Goal: Task Accomplishment & Management: Complete application form

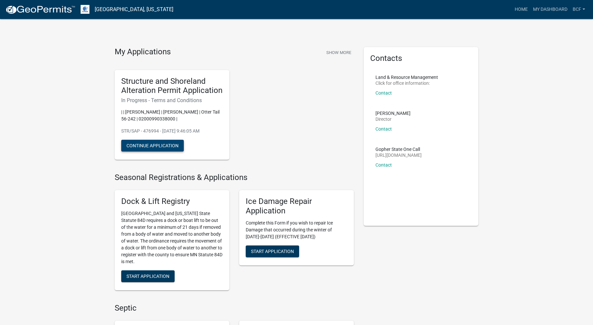
click at [159, 146] on button "Continue Application" at bounding box center [152, 146] width 63 height 12
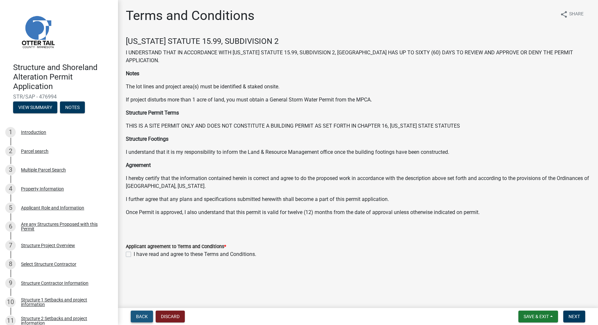
click at [144, 319] on span "Back" at bounding box center [142, 316] width 12 height 5
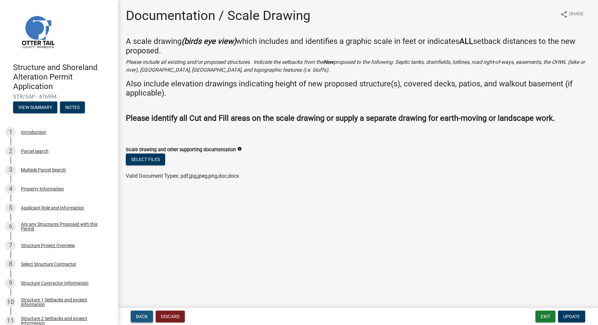
click at [144, 319] on span "Back" at bounding box center [142, 316] width 12 height 5
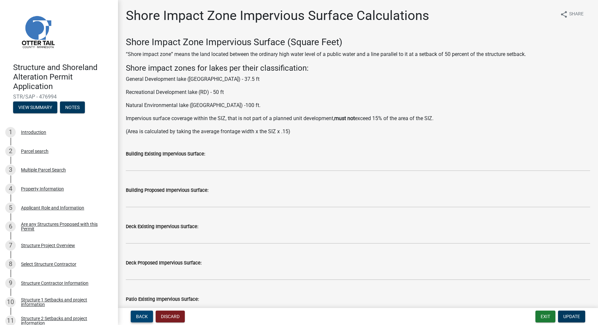
click at [144, 319] on span "Back" at bounding box center [142, 316] width 12 height 5
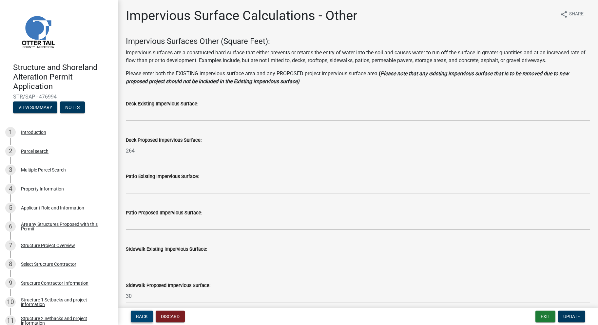
drag, startPoint x: 143, startPoint y: 319, endPoint x: 256, endPoint y: 301, distance: 114.2
click at [256, 301] on wm-app "Structure and Shoreland Alteration Permit Application STR/SAP - 476994 View Sum…" at bounding box center [299, 162] width 598 height 325
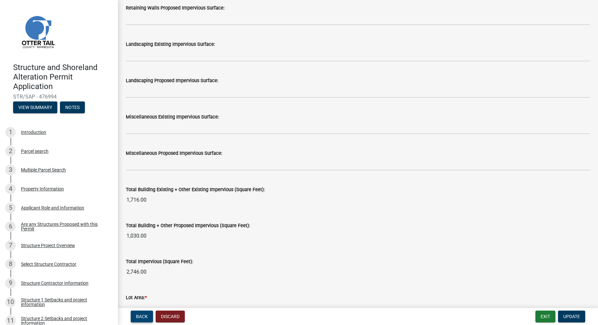
scroll to position [682, 0]
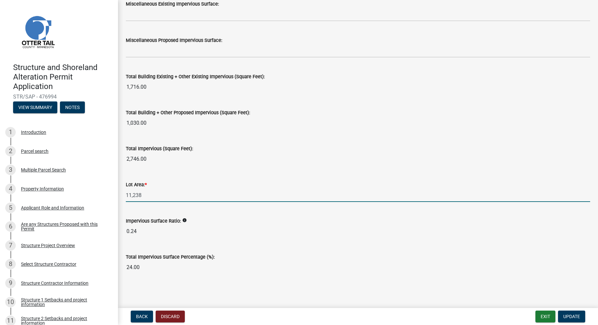
click at [143, 196] on input "11,238" at bounding box center [358, 195] width 464 height 13
type input "12937"
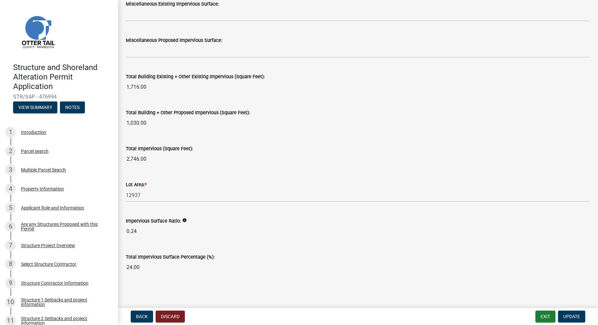
click at [206, 155] on input "2,746.00" at bounding box center [358, 159] width 464 height 13
click at [272, 246] on div "Total Impervious Surface Percentage (%): 24.00" at bounding box center [358, 259] width 464 height 30
click at [237, 208] on div "Impervious Surface Ratio: info 0.24" at bounding box center [358, 223] width 464 height 30
click at [571, 317] on span "Update" at bounding box center [571, 316] width 17 height 5
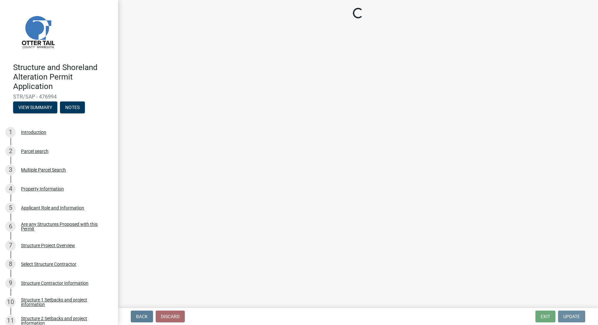
scroll to position [0, 0]
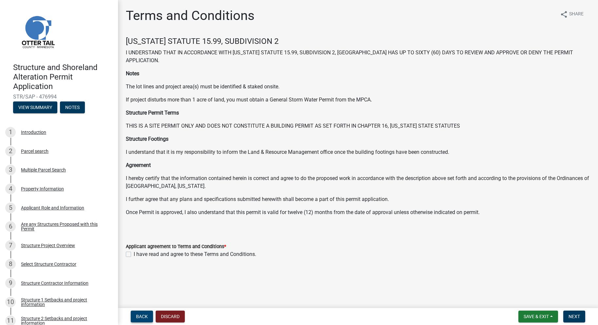
click at [145, 316] on span "Back" at bounding box center [142, 316] width 12 height 5
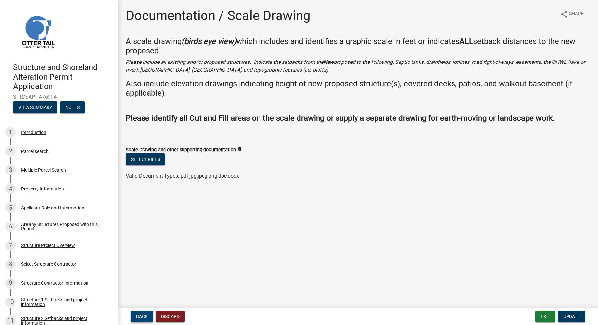
click at [141, 315] on span "Back" at bounding box center [142, 316] width 12 height 5
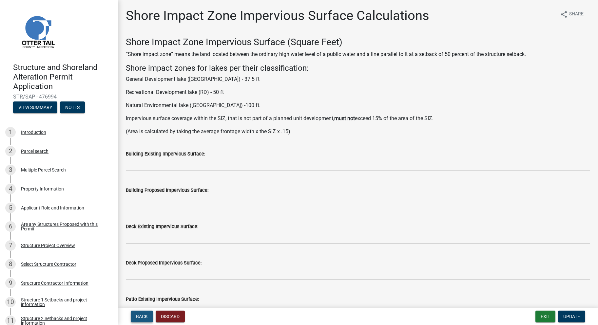
click at [141, 315] on span "Back" at bounding box center [142, 316] width 12 height 5
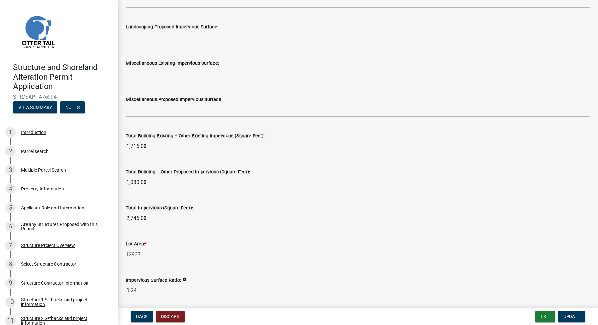
scroll to position [682, 0]
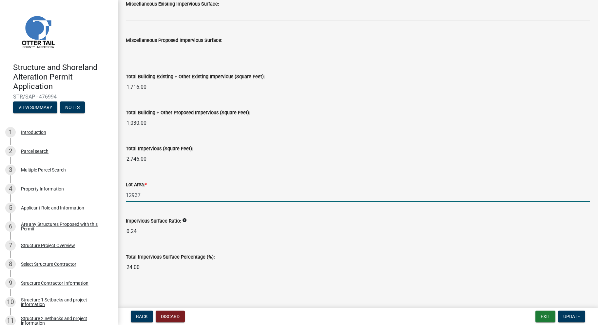
click at [142, 194] on input "12937" at bounding box center [358, 195] width 464 height 13
click at [153, 197] on input "12937" at bounding box center [358, 195] width 464 height 13
type input "12937"
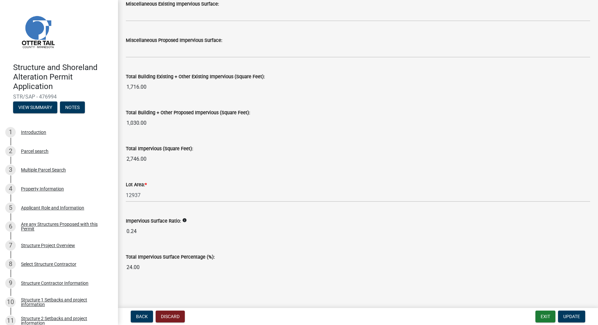
click at [159, 123] on input "1,030.00" at bounding box center [358, 123] width 464 height 13
click at [155, 156] on input "2,746.00" at bounding box center [358, 159] width 464 height 13
click at [569, 318] on span "Update" at bounding box center [571, 316] width 17 height 5
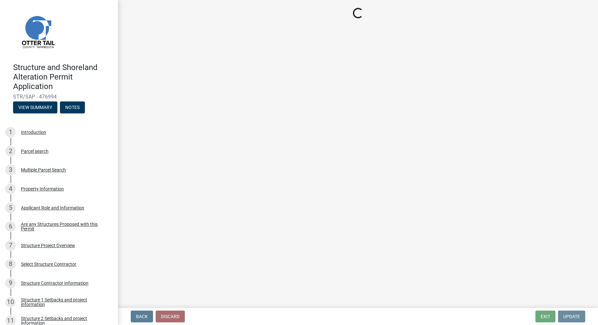
scroll to position [0, 0]
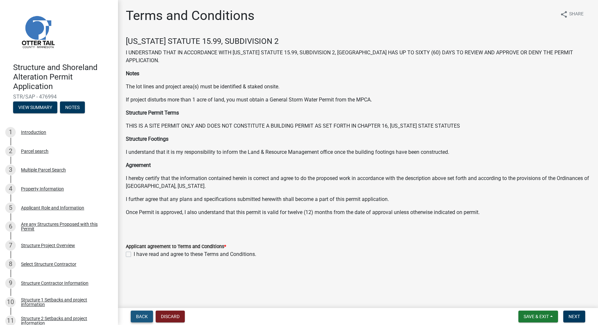
click at [144, 317] on span "Back" at bounding box center [142, 316] width 12 height 5
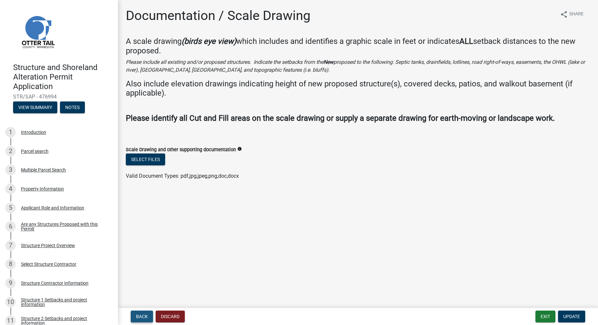
click at [144, 317] on span "Back" at bounding box center [142, 316] width 12 height 5
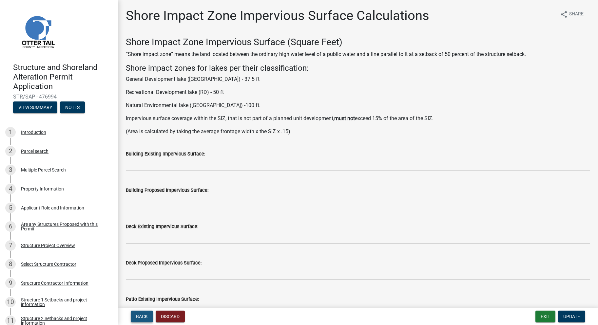
click at [144, 317] on span "Back" at bounding box center [142, 316] width 12 height 5
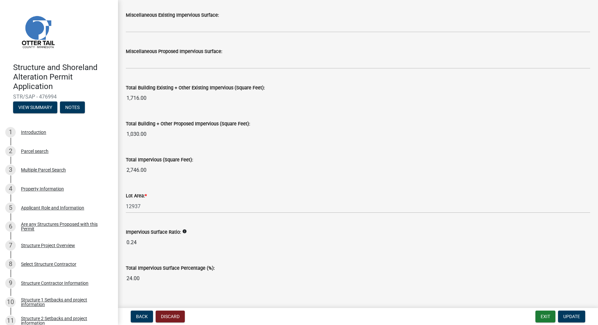
scroll to position [682, 0]
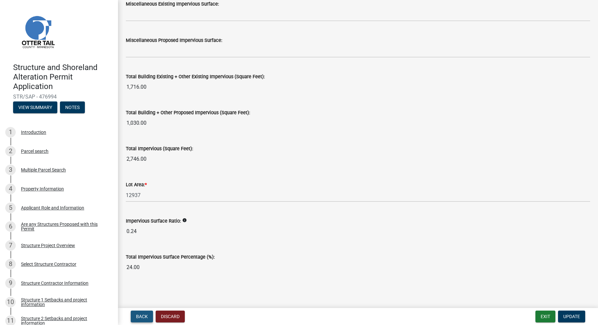
click at [138, 318] on span "Back" at bounding box center [142, 316] width 12 height 5
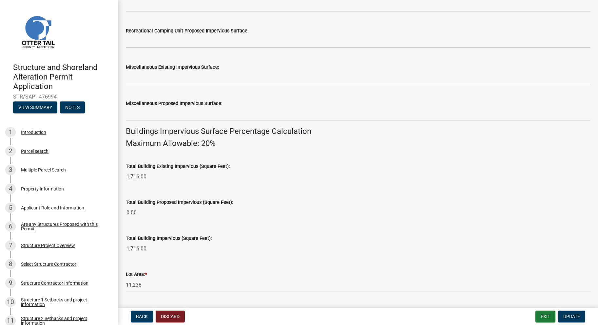
scroll to position [361, 0]
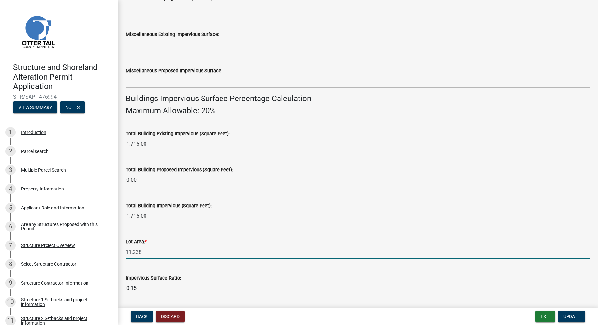
click at [152, 256] on input "11,238" at bounding box center [358, 252] width 464 height 13
type input "12937"
click at [225, 275] on div "Impervious Surface Ratio:" at bounding box center [358, 278] width 464 height 8
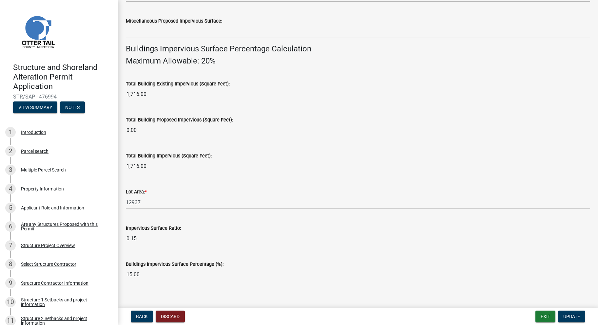
scroll to position [418, 0]
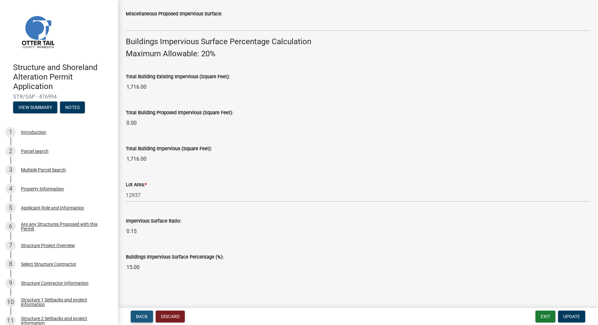
click at [137, 317] on span "Back" at bounding box center [142, 316] width 12 height 5
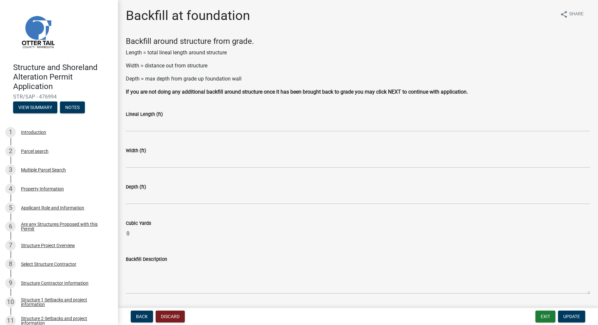
scroll to position [19, 0]
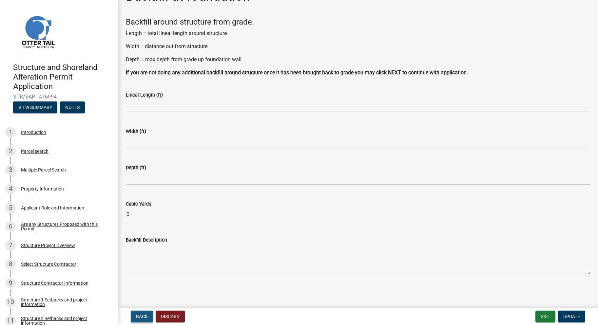
click at [142, 315] on span "Back" at bounding box center [142, 316] width 12 height 5
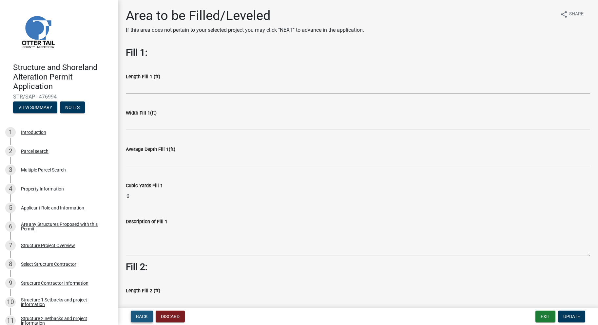
click at [140, 316] on span "Back" at bounding box center [142, 316] width 12 height 5
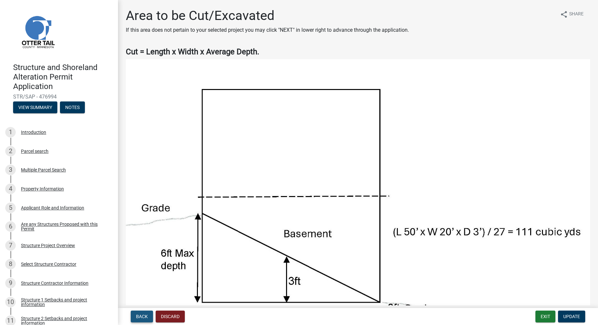
click at [140, 316] on span "Back" at bounding box center [142, 316] width 12 height 5
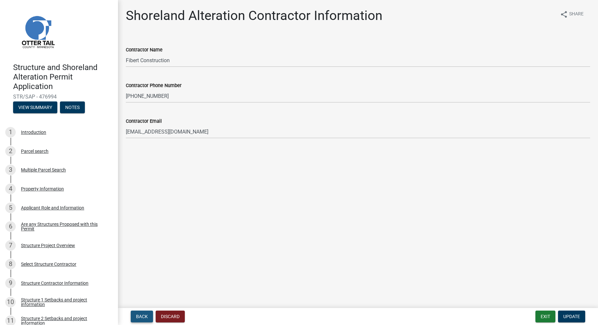
click at [140, 316] on span "Back" at bounding box center [142, 316] width 12 height 5
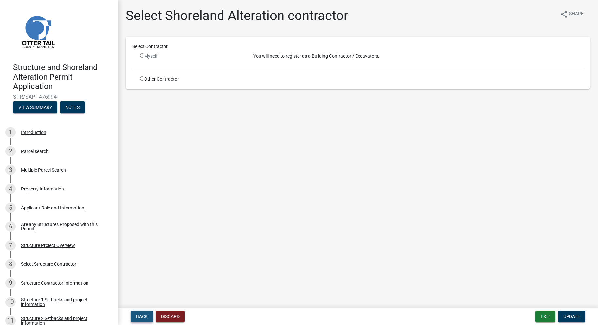
click at [140, 316] on span "Back" at bounding box center [142, 316] width 12 height 5
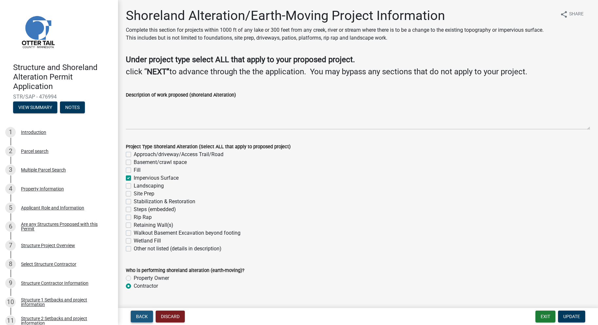
click at [140, 316] on span "Back" at bounding box center [142, 316] width 12 height 5
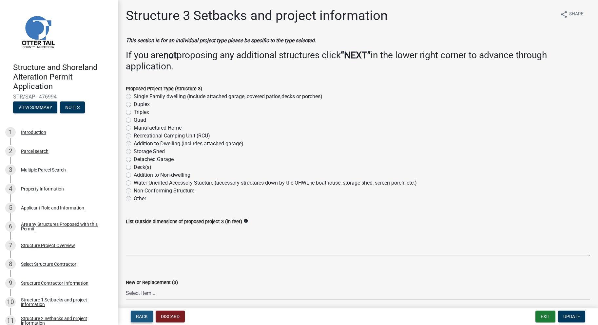
click at [140, 316] on span "Back" at bounding box center [142, 316] width 12 height 5
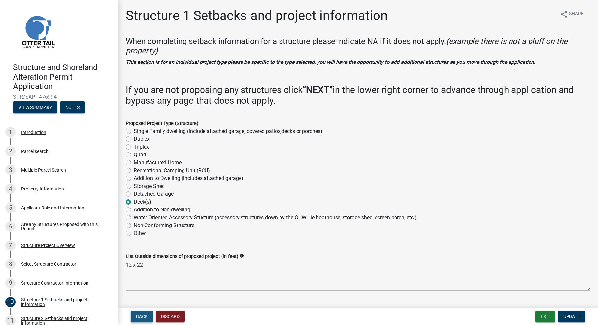
click at [140, 316] on span "Back" at bounding box center [142, 316] width 12 height 5
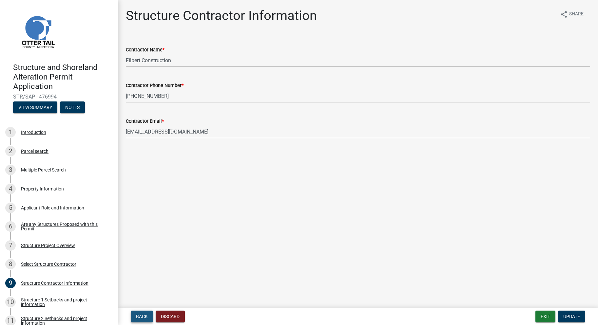
click at [140, 316] on span "Back" at bounding box center [142, 316] width 12 height 5
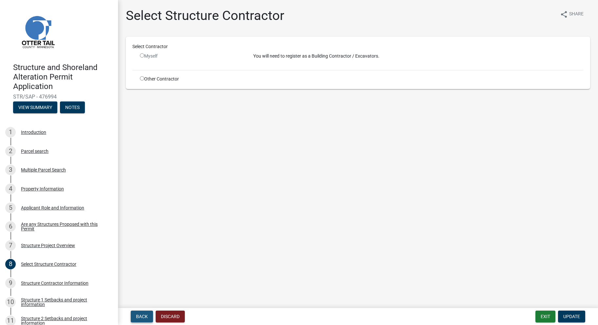
click at [140, 316] on span "Back" at bounding box center [142, 316] width 12 height 5
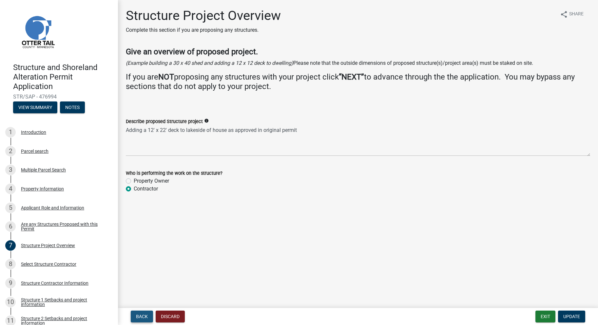
click at [140, 316] on span "Back" at bounding box center [142, 316] width 12 height 5
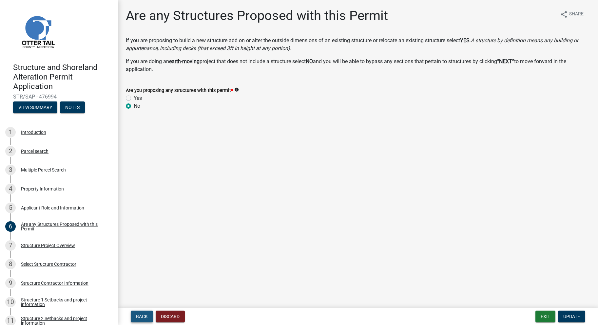
click at [140, 316] on span "Back" at bounding box center [142, 316] width 12 height 5
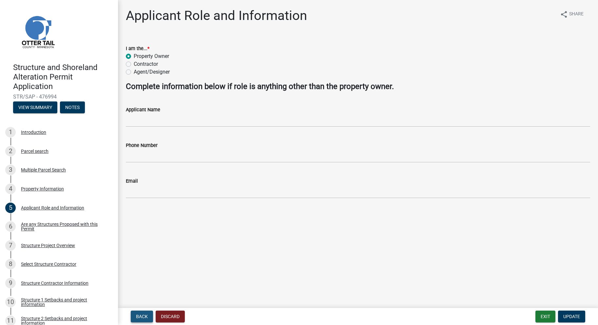
click at [140, 316] on span "Back" at bounding box center [142, 316] width 12 height 5
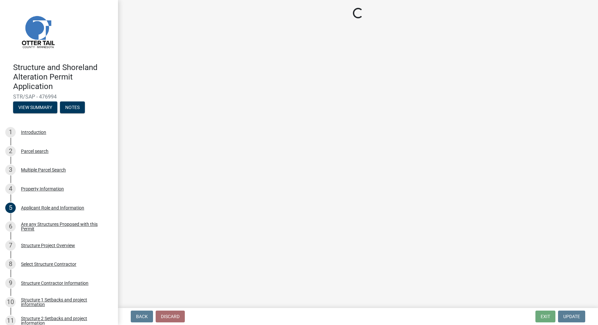
select select "ebef668c-e666-4f0f-b24a-d79aaee39ebe"
select select "9f52d7c9-96dd-4370-b810-ce091165f7c2"
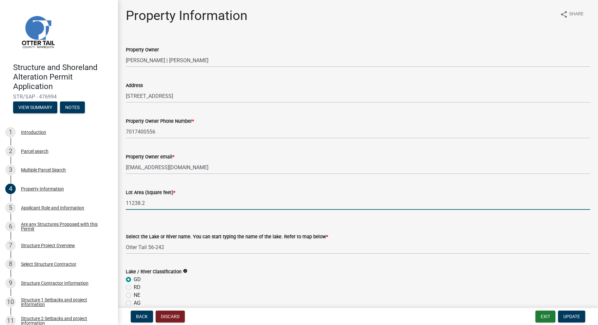
click at [152, 206] on input "11238.2" at bounding box center [358, 203] width 464 height 13
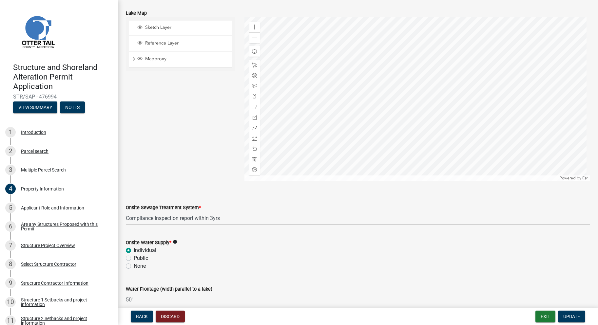
scroll to position [360, 0]
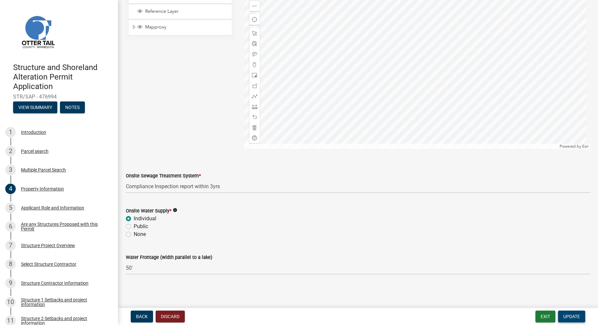
type input "12937"
click at [570, 316] on span "Update" at bounding box center [571, 316] width 17 height 5
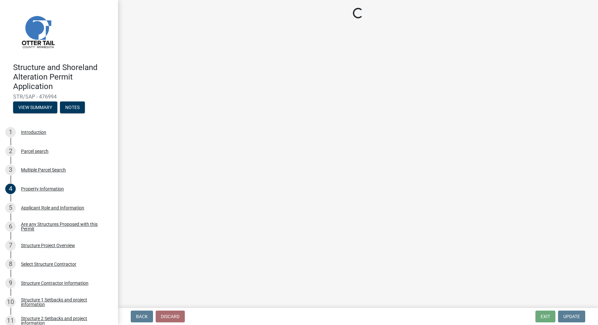
scroll to position [0, 0]
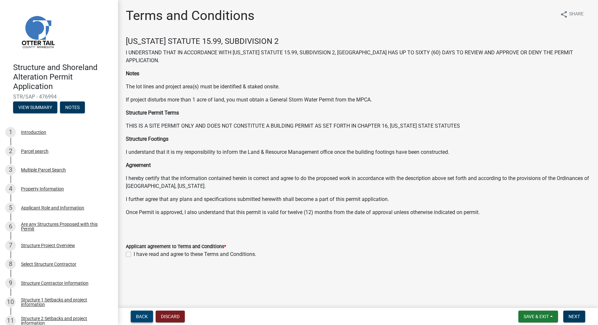
click at [144, 318] on span "Back" at bounding box center [142, 316] width 12 height 5
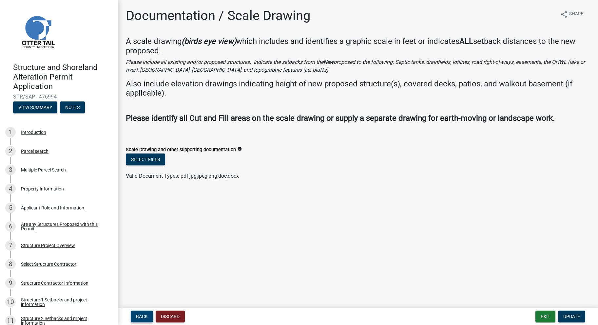
click at [144, 318] on span "Back" at bounding box center [142, 316] width 12 height 5
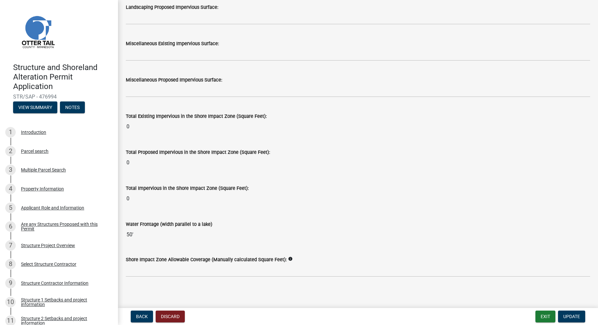
scroll to position [768, 0]
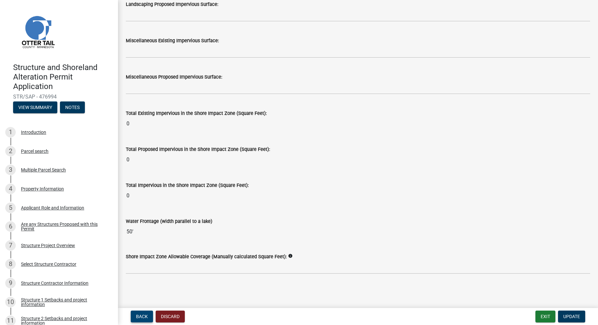
click at [143, 318] on span "Back" at bounding box center [142, 316] width 12 height 5
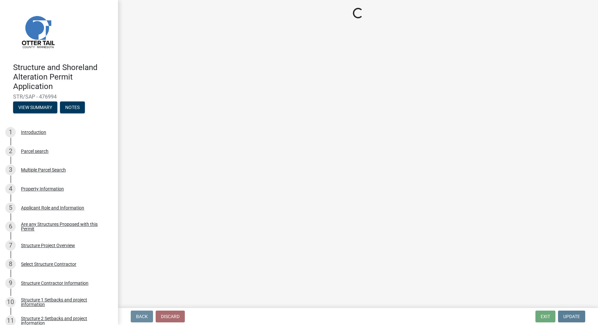
scroll to position [0, 0]
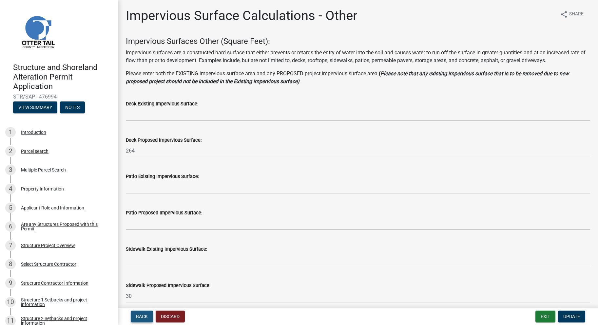
click at [143, 318] on span "Back" at bounding box center [142, 316] width 12 height 5
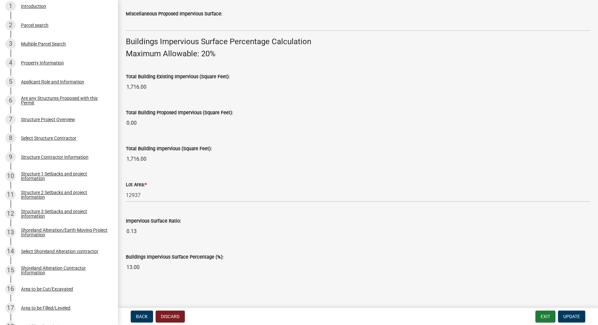
scroll to position [131, 0]
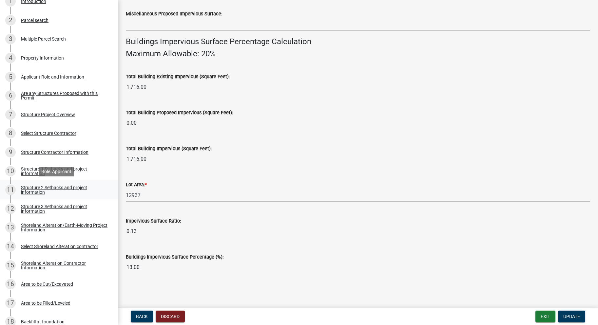
click at [77, 189] on div "Structure 2 Setbacks and project information" at bounding box center [64, 189] width 87 height 9
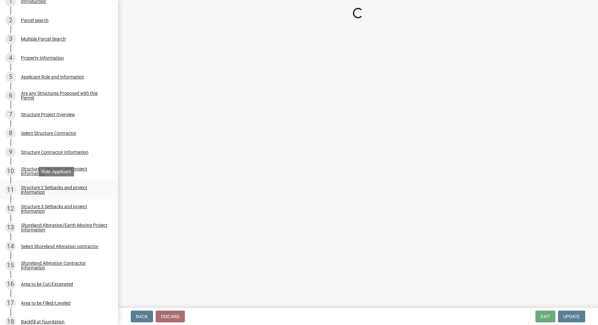
scroll to position [0, 0]
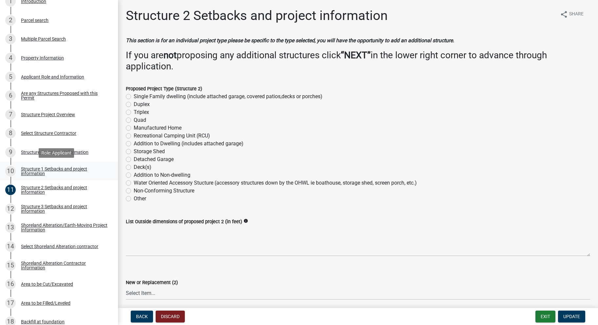
click at [79, 170] on div "Structure 1 Setbacks and project information" at bounding box center [64, 171] width 87 height 9
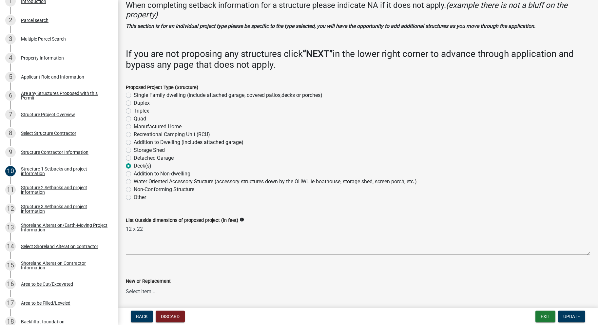
scroll to position [33, 0]
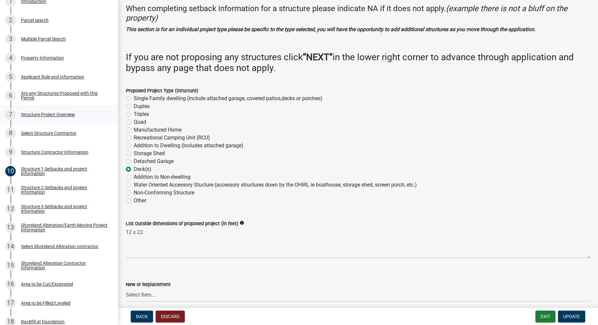
click at [60, 116] on div "Structure Project Overview" at bounding box center [48, 114] width 54 height 5
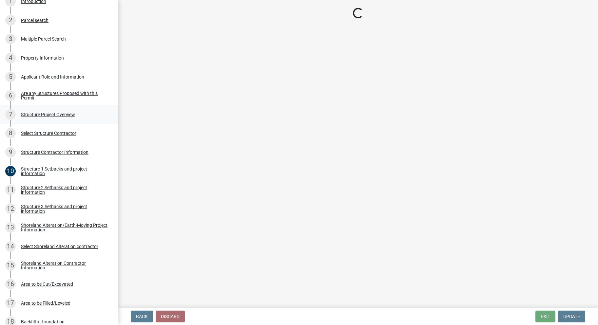
scroll to position [0, 0]
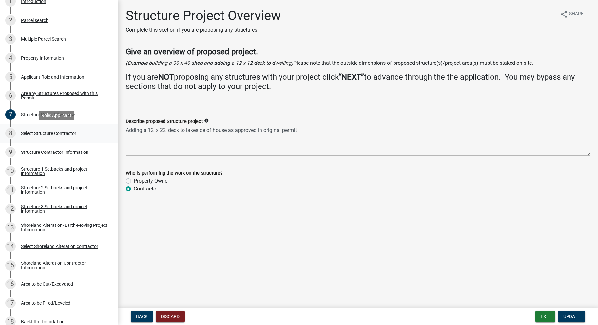
click at [61, 135] on div "Select Structure Contractor" at bounding box center [48, 133] width 55 height 5
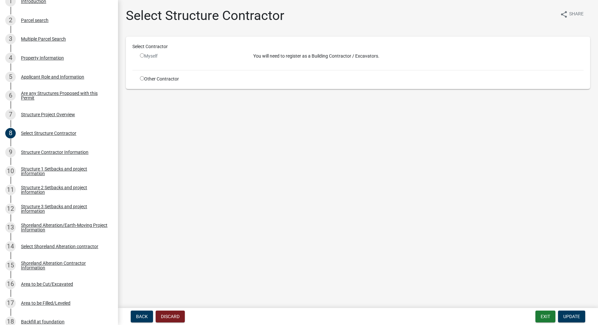
click at [141, 77] on input "radio" at bounding box center [142, 78] width 4 height 4
radio input "true"
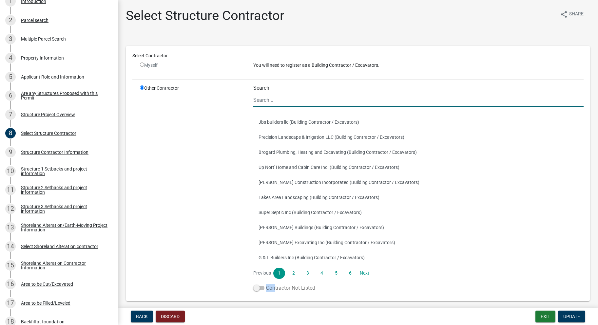
drag, startPoint x: 258, startPoint y: 288, endPoint x: 270, endPoint y: 289, distance: 12.8
click at [270, 289] on label "Contractor Not Listed" at bounding box center [284, 288] width 62 height 8
click at [259, 288] on span at bounding box center [258, 288] width 11 height 5
click at [266, 284] on input "Contractor Not Listed" at bounding box center [266, 284] width 0 height 0
click at [362, 273] on link "Next" at bounding box center [365, 273] width 12 height 11
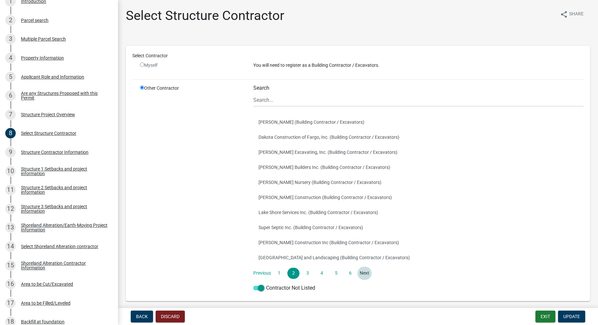
click at [362, 273] on link "Next" at bounding box center [365, 273] width 12 height 11
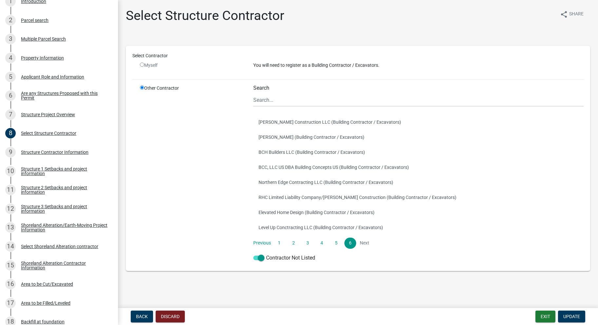
click at [364, 245] on li "Next" at bounding box center [365, 243] width 12 height 11
click at [66, 152] on div "Structure Contractor Information" at bounding box center [55, 152] width 68 height 5
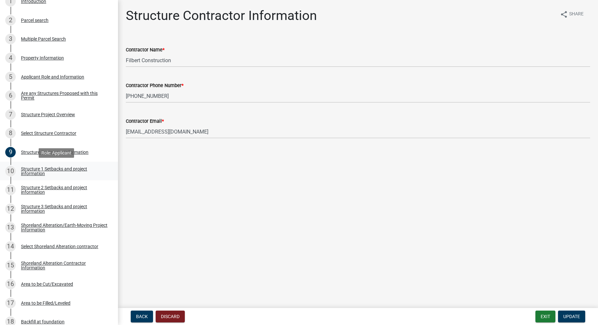
click at [66, 171] on div "Structure 1 Setbacks and project information" at bounding box center [64, 171] width 87 height 9
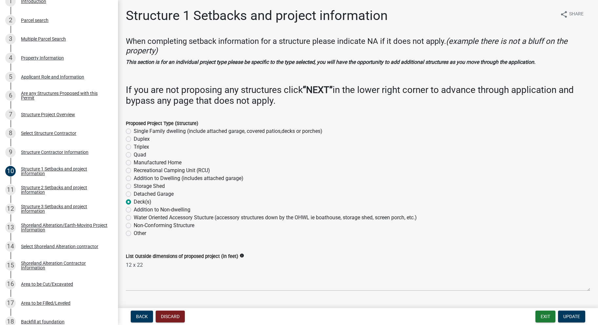
click at [363, 113] on form "Proposed Project Type (Structure) Single Family dwelling (include attached gara…" at bounding box center [358, 175] width 464 height 126
click at [134, 201] on label "Deck(s)" at bounding box center [143, 202] width 18 height 8
click at [134, 201] on input "Deck(s)" at bounding box center [136, 200] width 4 height 4
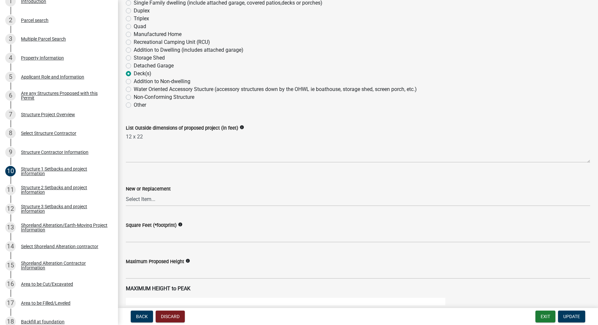
scroll to position [131, 0]
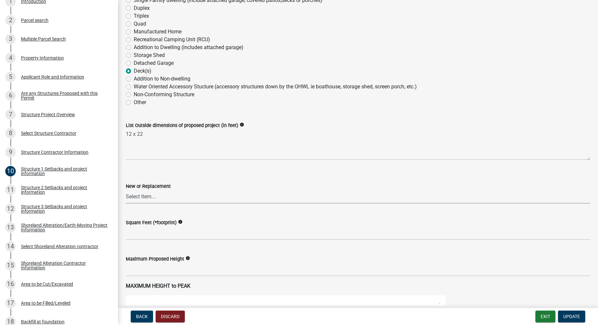
click at [172, 197] on select "Select Item... New Replacement" at bounding box center [358, 196] width 464 height 13
click at [126, 190] on select "Select Item... New Replacement" at bounding box center [358, 196] width 464 height 13
select select "c185e313-3403-4239-bd61-bb563c58a77a"
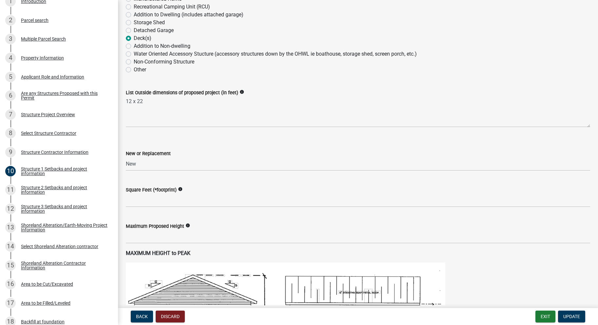
click at [188, 226] on icon "info" at bounding box center [187, 226] width 5 height 5
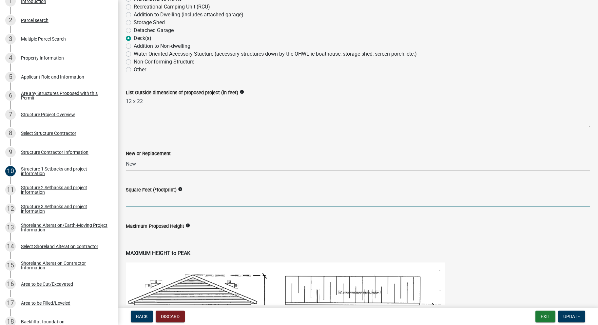
click at [177, 204] on input "text" at bounding box center [358, 200] width 464 height 13
type input "264"
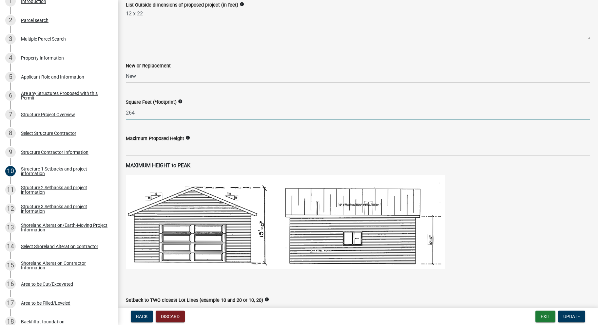
scroll to position [262, 0]
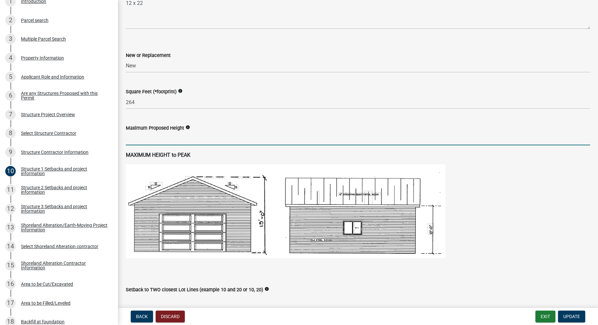
click at [216, 138] on input "text" at bounding box center [358, 138] width 464 height 13
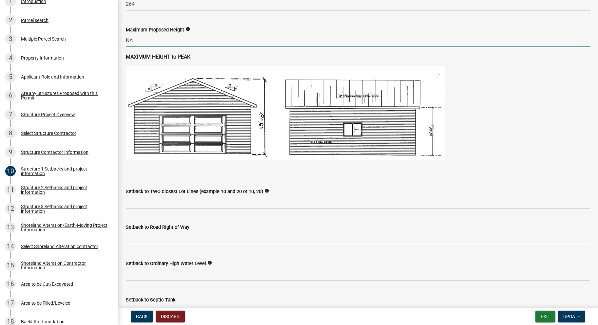
scroll to position [393, 0]
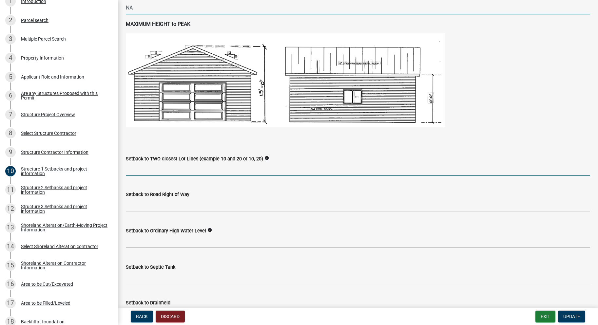
type input "0"
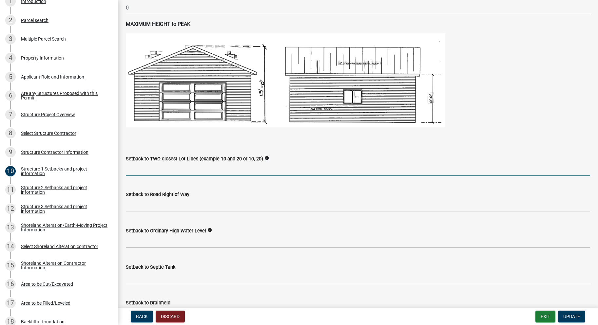
click at [194, 169] on input "Setback to TWO closest Lot Lines (example 10 and 20 or 10, 20)" at bounding box center [358, 169] width 464 height 13
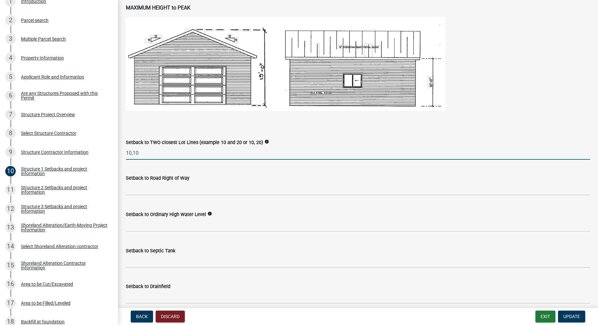
scroll to position [426, 0]
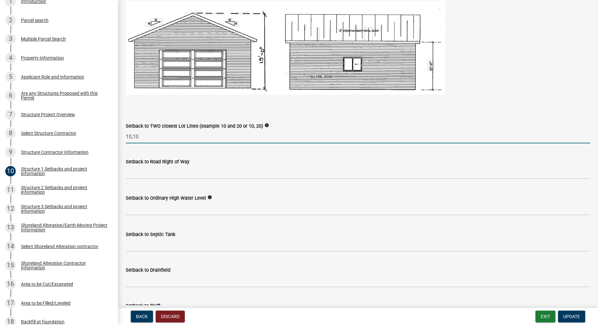
type input "10,10"
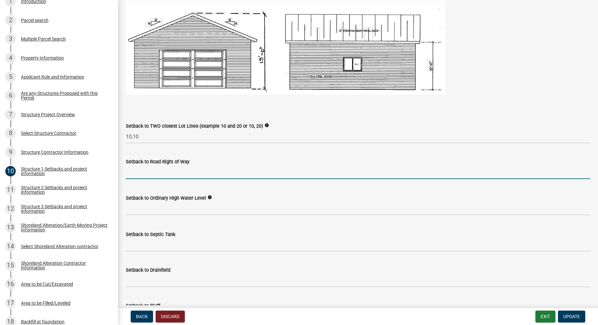
click at [185, 173] on input "text" at bounding box center [358, 172] width 464 height 13
type input "122"
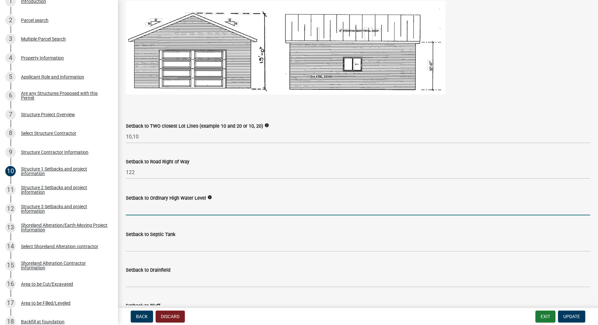
click at [178, 208] on input "text" at bounding box center [358, 208] width 464 height 13
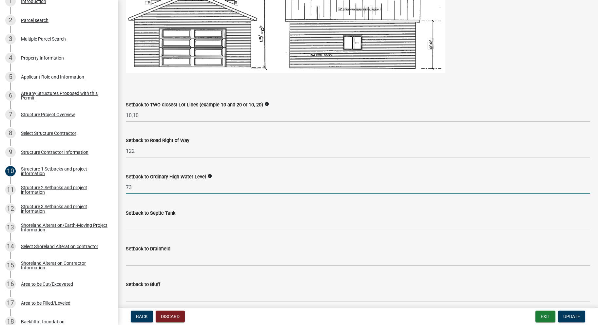
scroll to position [459, 0]
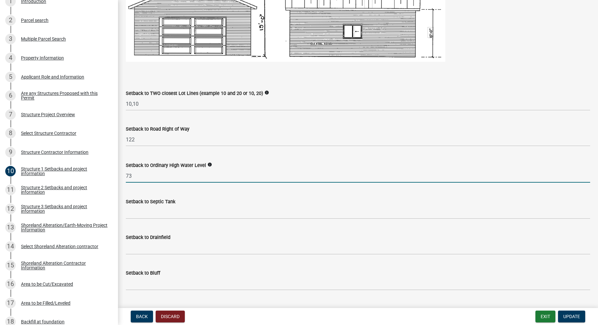
type input "73"
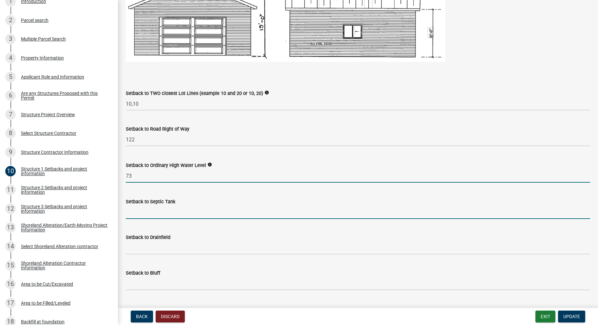
click at [169, 213] on input "Setback to Septic Tank" at bounding box center [358, 212] width 464 height 13
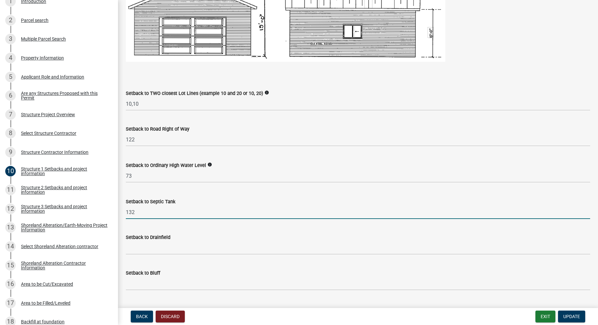
scroll to position [492, 0]
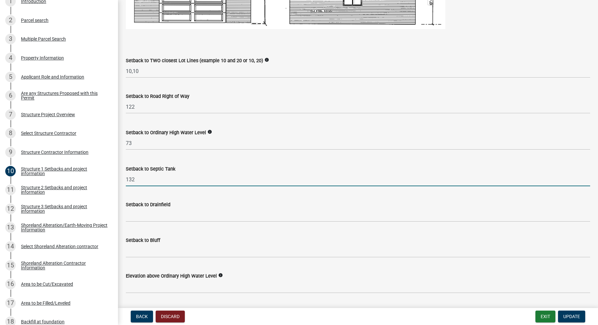
type input "132"
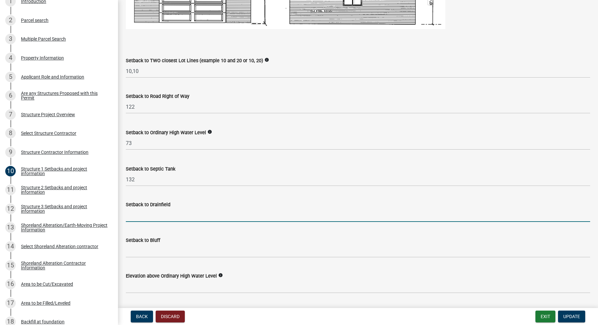
click at [172, 212] on input "Setback to Drainfield" at bounding box center [358, 215] width 464 height 13
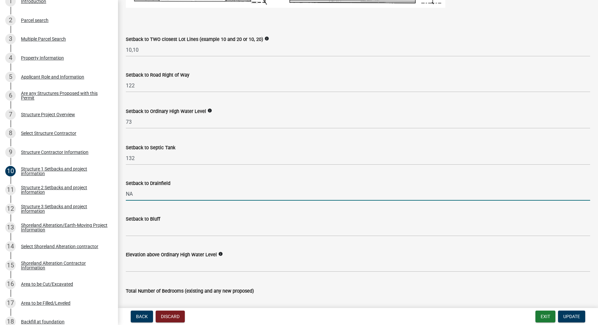
scroll to position [524, 0]
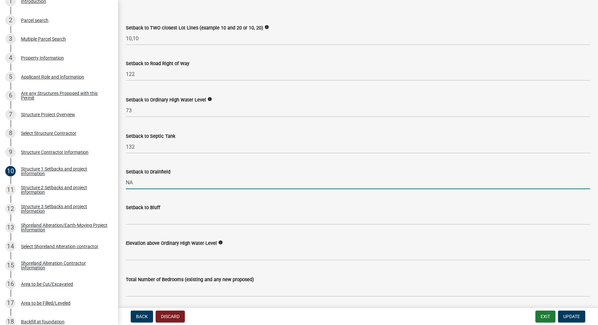
type input "NA"
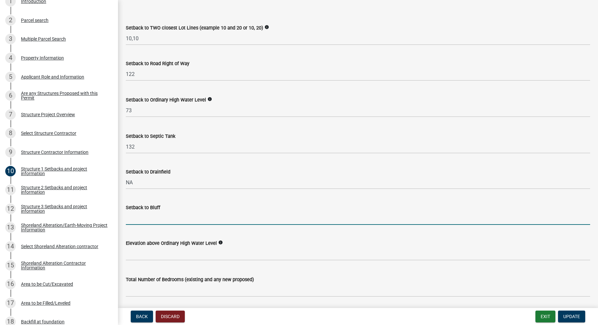
click at [174, 218] on input "Setback to Bluff" at bounding box center [358, 218] width 464 height 13
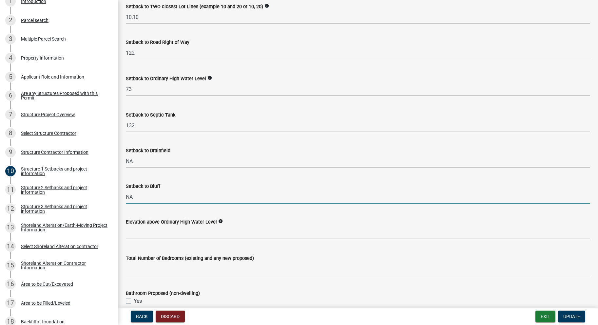
scroll to position [557, 0]
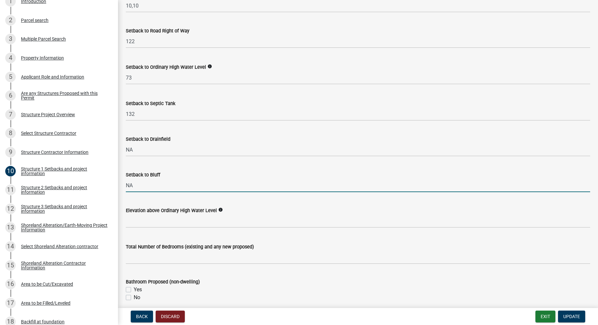
type input "NA"
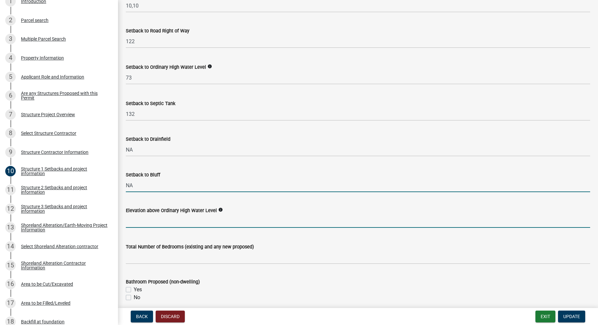
click at [167, 222] on input "text" at bounding box center [358, 221] width 464 height 13
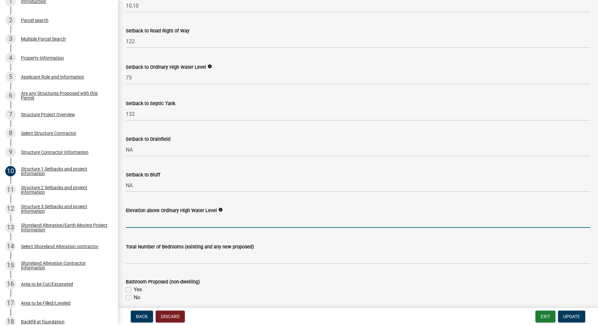
click at [218, 211] on icon "info" at bounding box center [220, 210] width 5 height 5
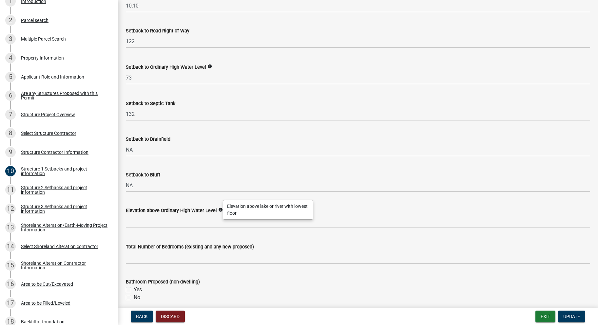
click at [218, 211] on icon "info" at bounding box center [220, 210] width 5 height 5
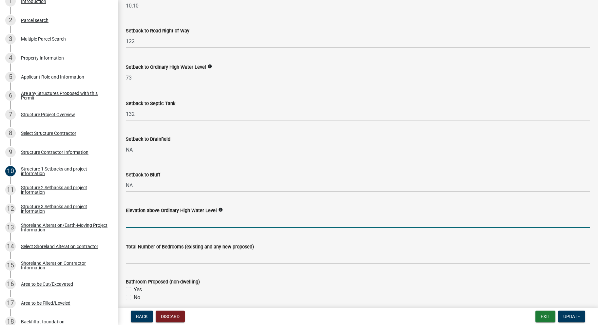
click at [181, 222] on input "text" at bounding box center [358, 221] width 464 height 13
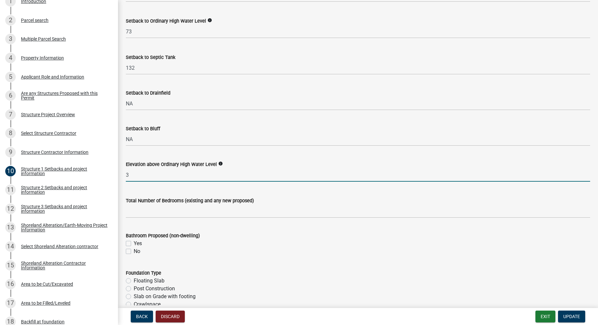
scroll to position [623, 0]
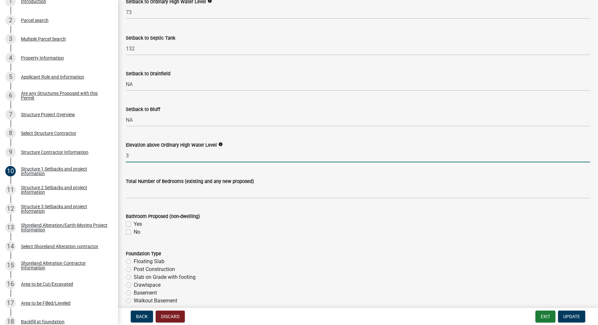
type input "3"
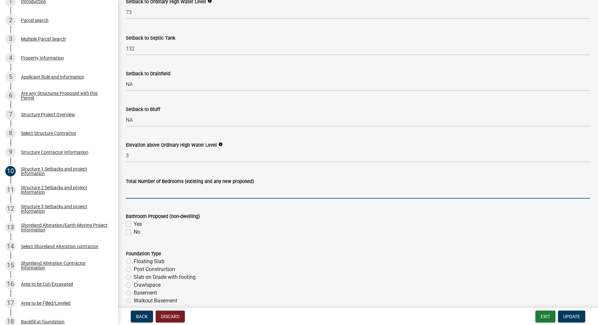
click at [161, 196] on input "text" at bounding box center [358, 191] width 464 height 13
type input "3"
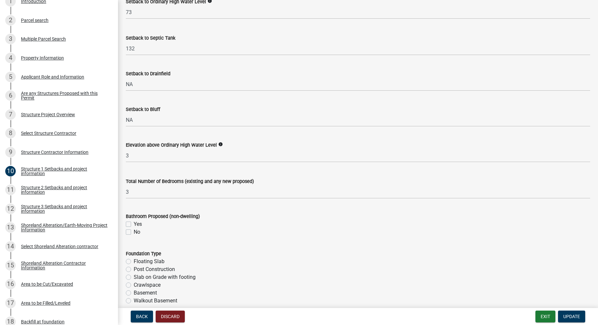
click at [134, 232] on label "No" at bounding box center [137, 232] width 7 height 8
click at [134, 232] on input "No" at bounding box center [136, 230] width 4 height 4
checkbox input "true"
checkbox input "false"
checkbox input "true"
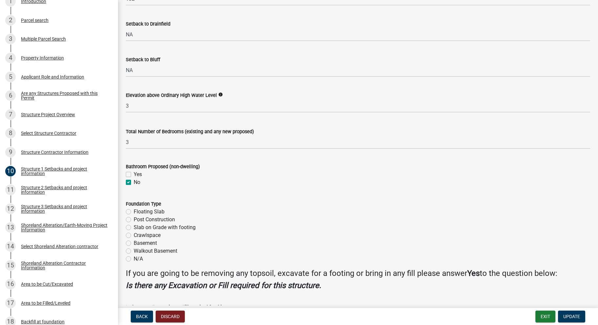
scroll to position [688, 0]
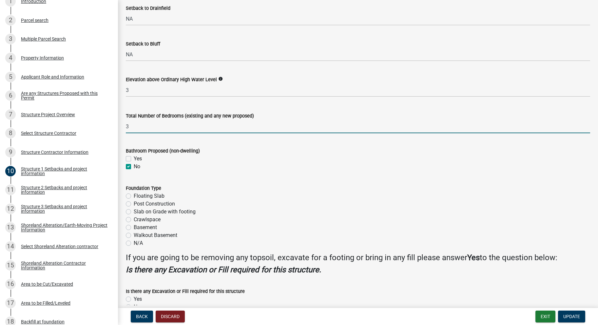
click at [146, 131] on input "3" at bounding box center [358, 126] width 464 height 13
type input "0"
click at [134, 244] on label "N/A" at bounding box center [138, 244] width 9 height 8
click at [134, 244] on input "N/A" at bounding box center [136, 242] width 4 height 4
radio input "true"
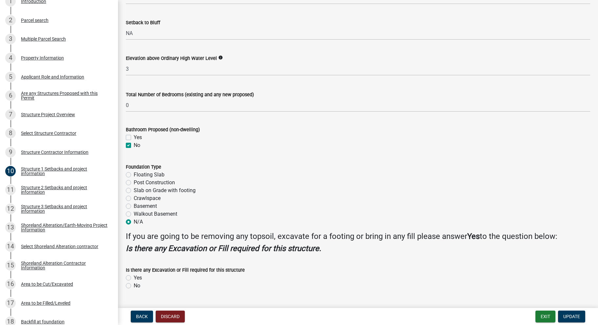
scroll to position [721, 0]
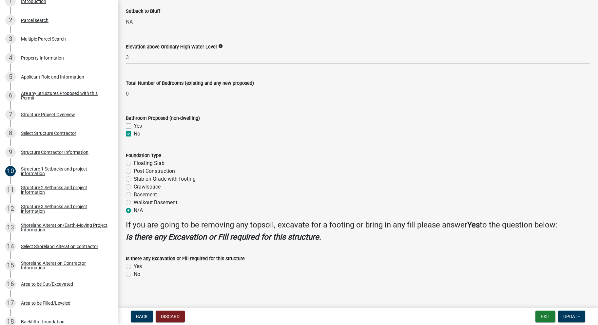
click at [134, 266] on label "Yes" at bounding box center [138, 267] width 8 height 8
click at [134, 266] on input "Yes" at bounding box center [136, 265] width 4 height 4
radio input "true"
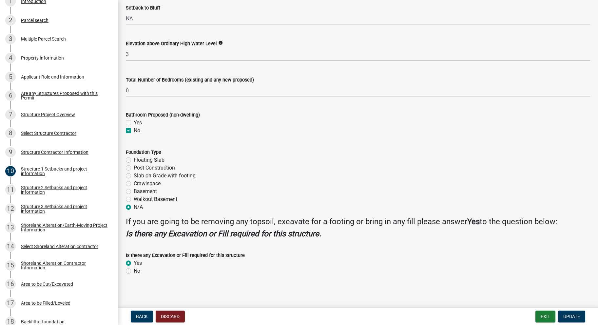
scroll to position [725, 0]
click at [575, 317] on span "Update" at bounding box center [571, 316] width 17 height 5
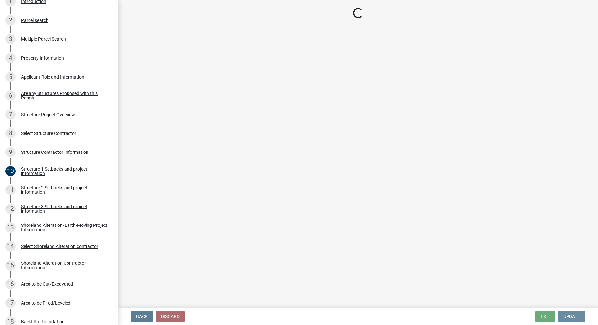
scroll to position [0, 0]
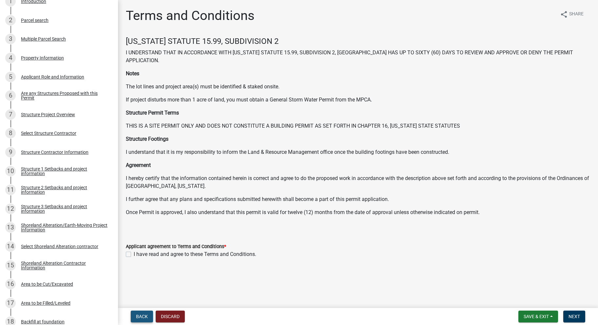
click at [143, 316] on span "Back" at bounding box center [142, 316] width 12 height 5
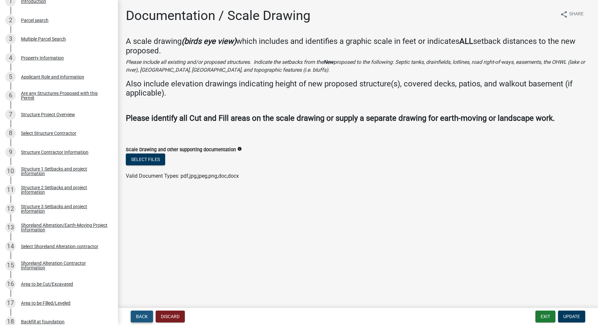
click at [143, 316] on span "Back" at bounding box center [142, 316] width 12 height 5
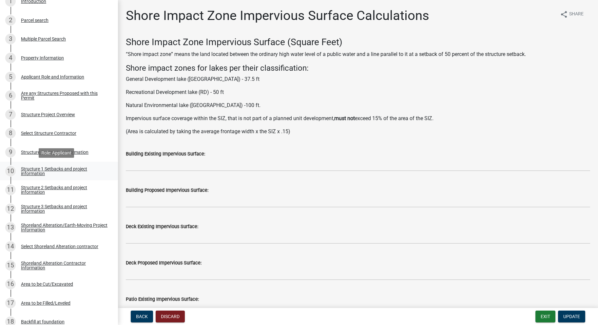
click at [61, 168] on div "Structure 1 Setbacks and project information" at bounding box center [64, 171] width 87 height 9
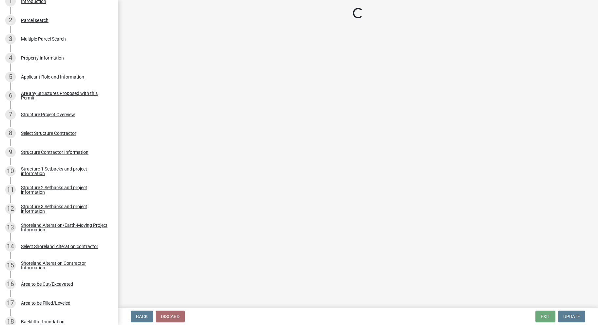
select select "c185e313-3403-4239-bd61-bb563c58a77a"
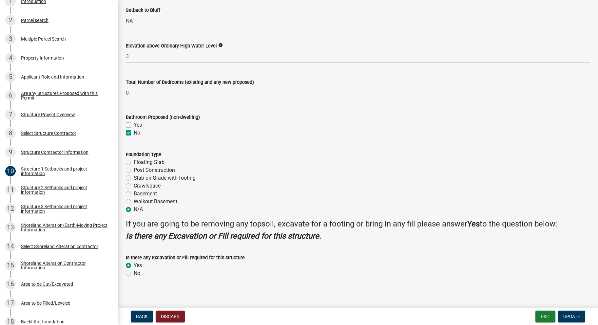
scroll to position [725, 0]
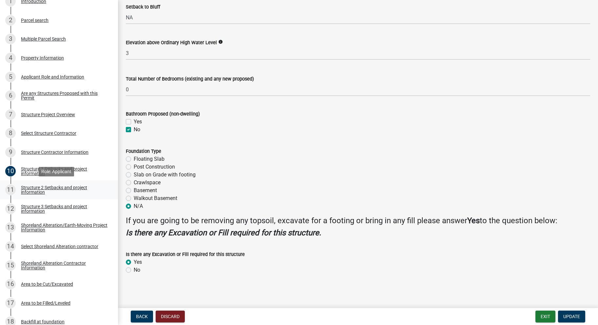
click at [44, 190] on div "Structure 2 Setbacks and project information" at bounding box center [64, 189] width 87 height 9
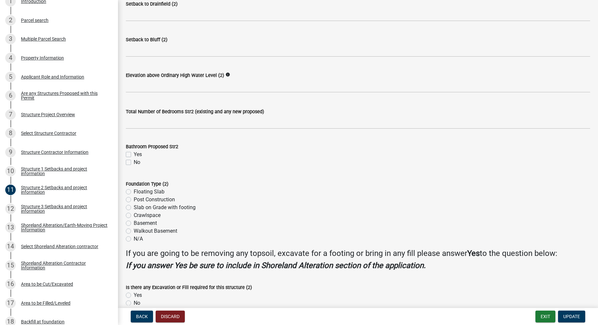
scroll to position [557, 0]
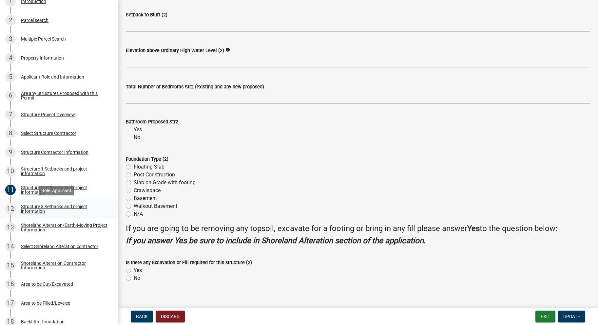
click at [46, 205] on div "Structure 3 Setbacks and project information" at bounding box center [64, 209] width 87 height 9
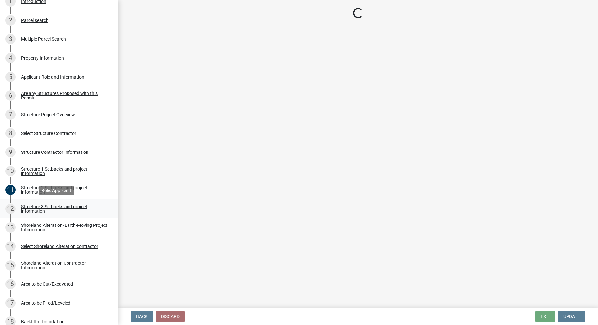
scroll to position [0, 0]
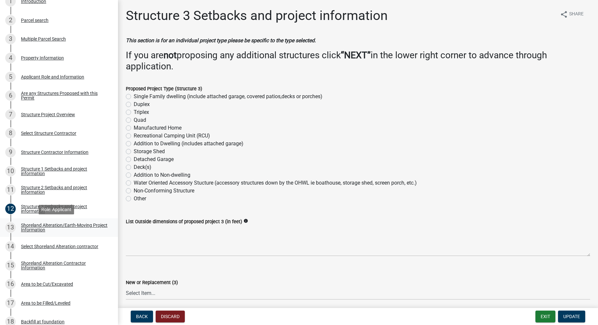
click at [53, 228] on div "Shoreland Alteration/Earth-Moving Project Information" at bounding box center [64, 227] width 87 height 9
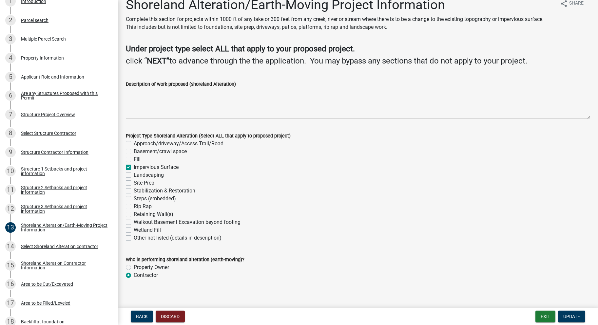
scroll to position [16, 0]
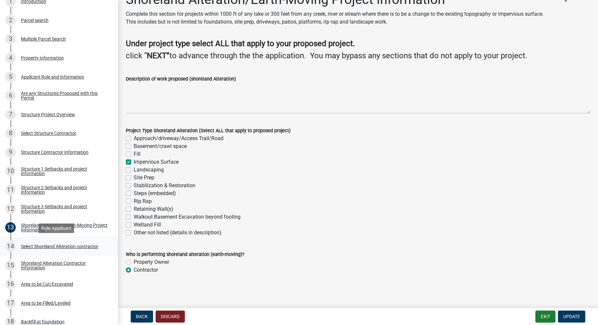
click at [63, 246] on div "Select Shoreland Alteration contractor" at bounding box center [59, 246] width 77 height 5
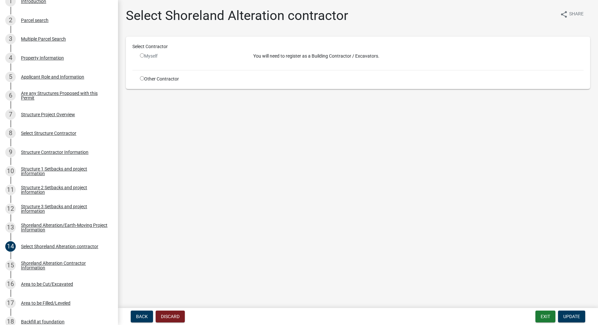
click at [141, 79] on input "radio" at bounding box center [142, 78] width 4 height 4
radio input "true"
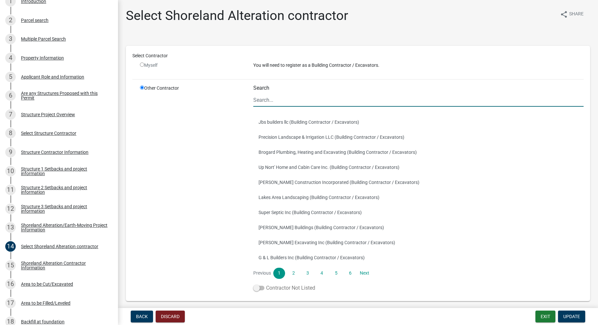
click at [261, 287] on span at bounding box center [258, 288] width 11 height 5
click at [266, 284] on input "Contractor Not Listed" at bounding box center [266, 284] width 0 height 0
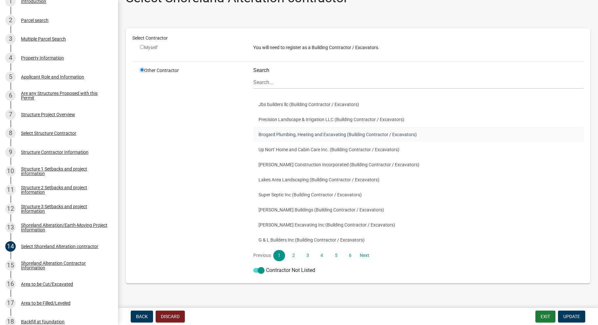
scroll to position [27, 0]
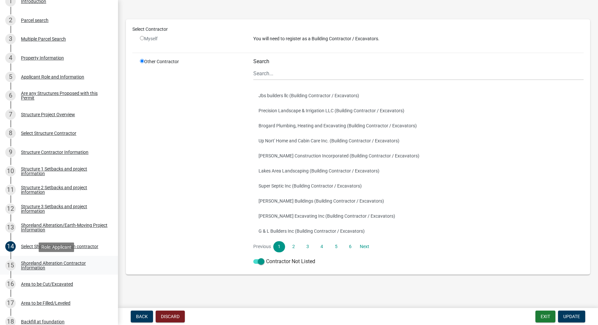
click at [65, 262] on div "Shoreland Alteration Contractor Information" at bounding box center [64, 265] width 87 height 9
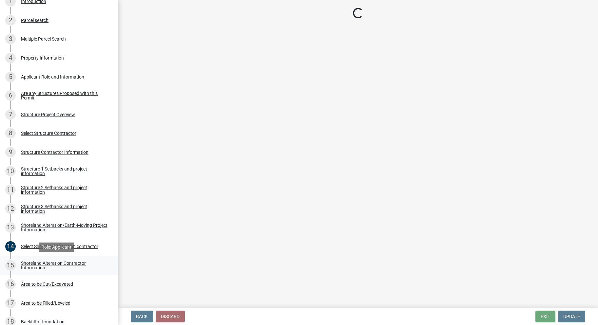
scroll to position [0, 0]
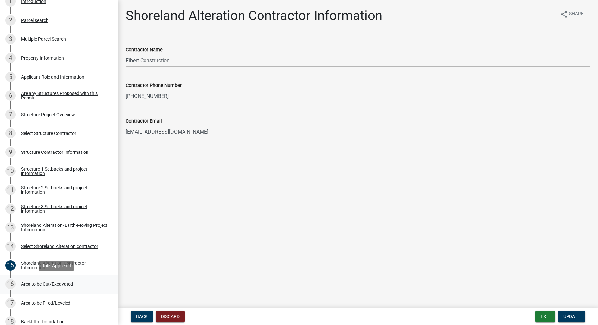
click at [62, 283] on div "Area to be Cut/Excavated" at bounding box center [47, 284] width 52 height 5
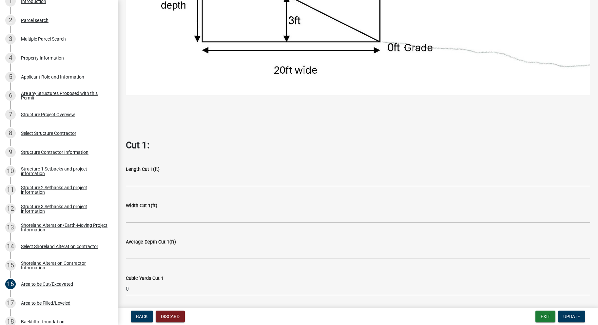
scroll to position [262, 0]
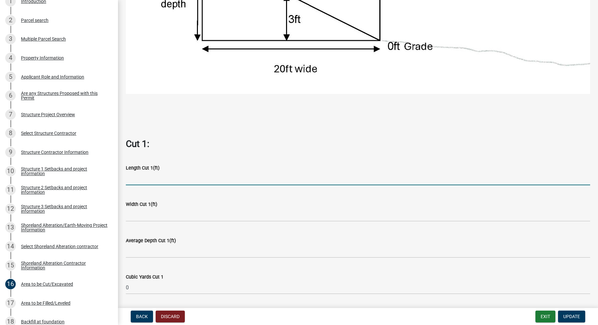
click at [144, 178] on input "text" at bounding box center [358, 178] width 464 height 13
type input "0"
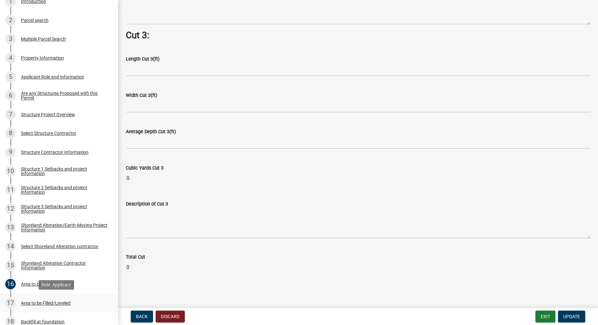
scroll to position [773, 0]
click at [61, 303] on div "Area to be Filled/Leveled" at bounding box center [45, 303] width 49 height 5
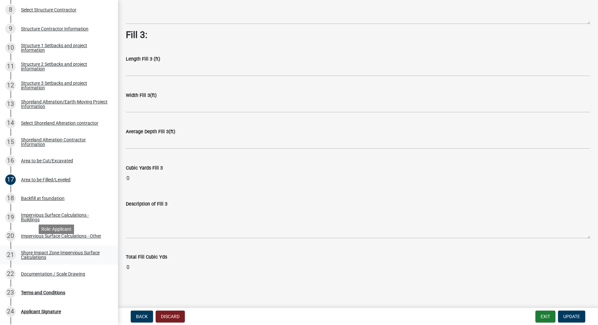
scroll to position [262, 0]
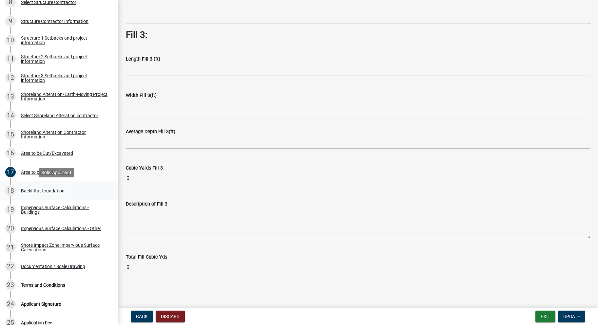
click at [56, 192] on div "Backfill at foundation" at bounding box center [43, 191] width 44 height 5
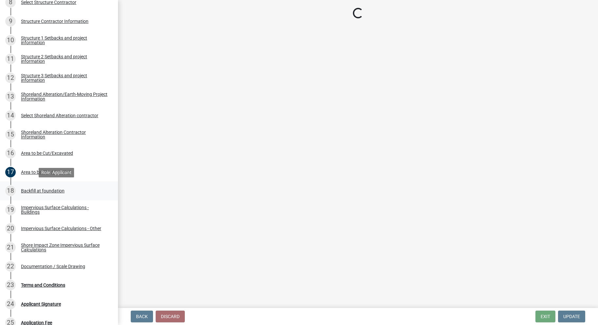
scroll to position [0, 0]
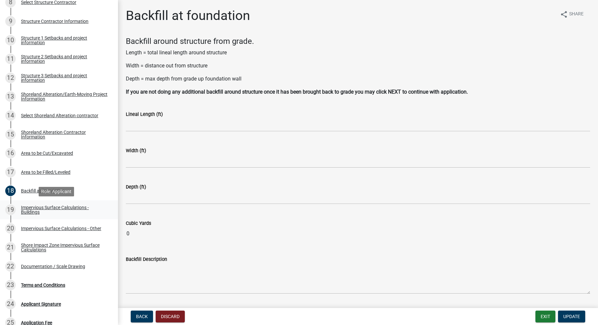
click at [50, 207] on div "Impervious Surface Calculations - Buildings" at bounding box center [64, 209] width 87 height 9
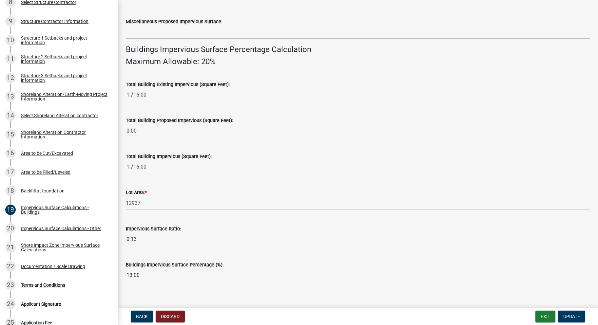
scroll to position [418, 0]
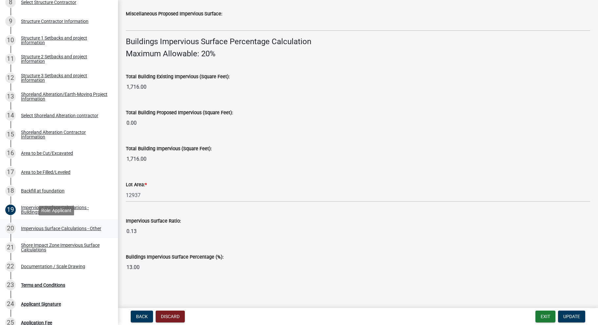
click at [78, 231] on div "Impervious Surface Calculations - Other" at bounding box center [61, 228] width 80 height 5
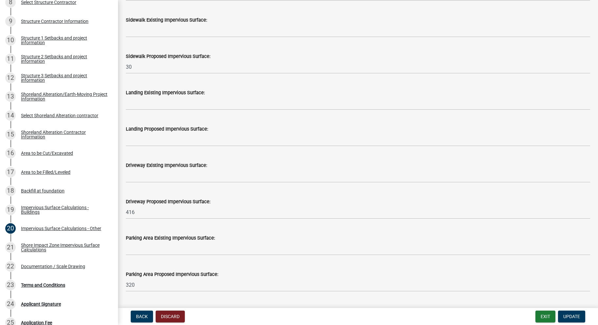
scroll to position [262, 0]
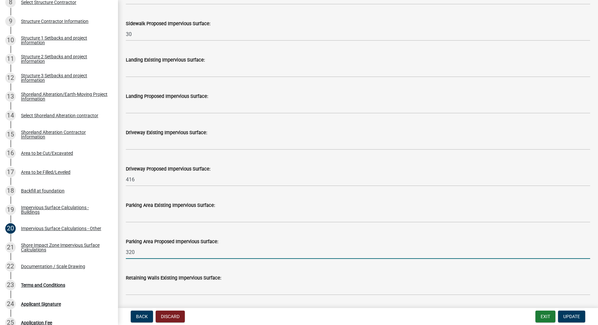
click at [145, 250] on input "320" at bounding box center [358, 252] width 464 height 13
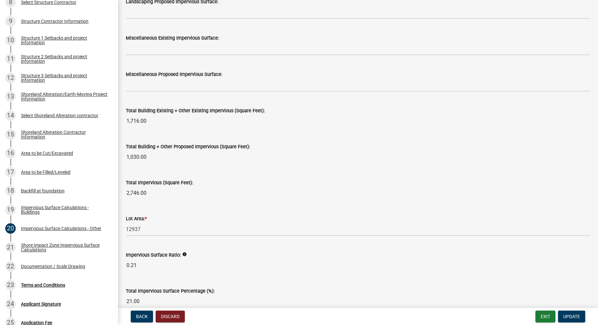
scroll to position [655, 0]
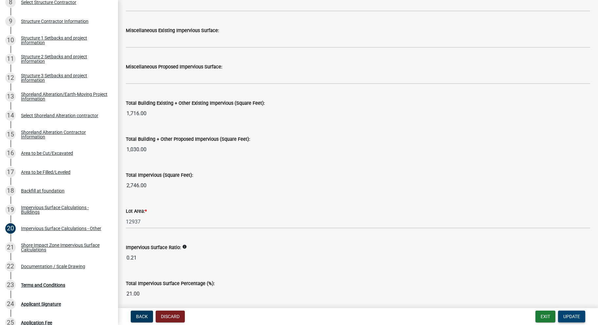
type input "382"
click at [567, 320] on button "Update" at bounding box center [571, 317] width 27 height 12
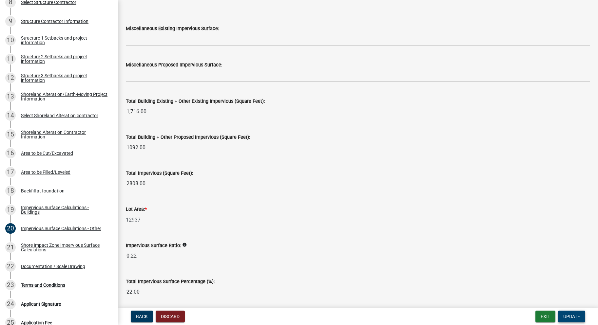
scroll to position [682, 0]
